Goal: Transaction & Acquisition: Purchase product/service

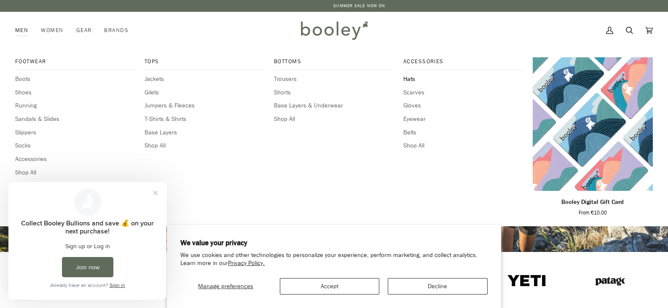
click at [408, 76] on span "Hats" at bounding box center [463, 79] width 120 height 9
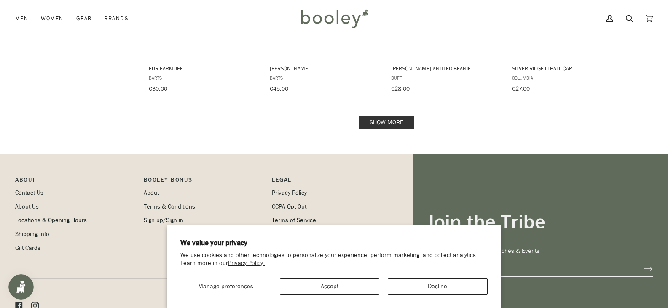
scroll to position [980, 0]
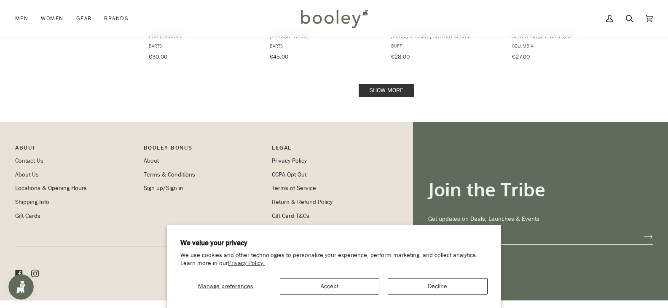
click at [392, 84] on link "Show more" at bounding box center [387, 90] width 56 height 13
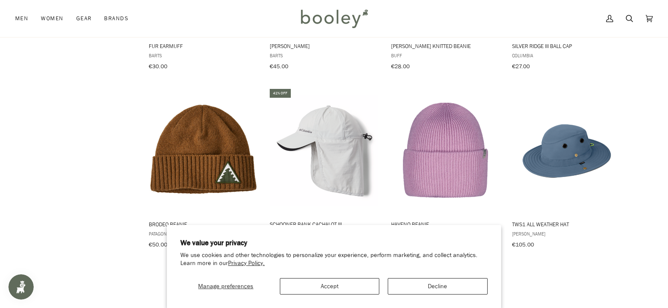
scroll to position [980, 0]
